Goal: Browse casually: Explore the website without a specific task or goal

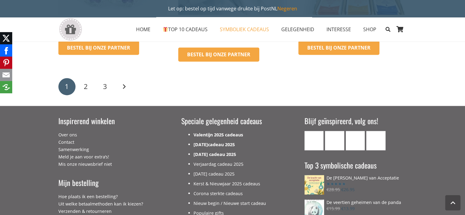
scroll to position [978, 0]
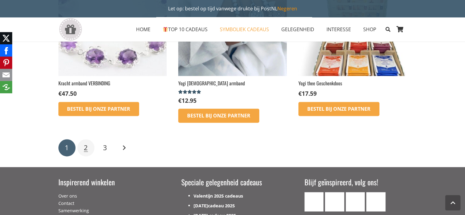
click at [86, 143] on span "2" at bounding box center [86, 147] width 4 height 9
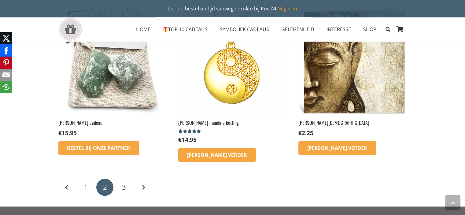
scroll to position [795, 0]
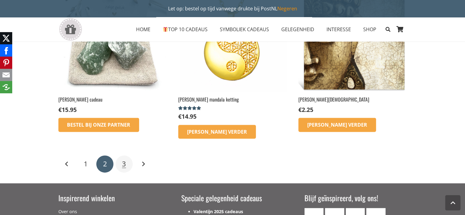
click at [122, 159] on span "3" at bounding box center [124, 163] width 4 height 9
